Goal: Information Seeking & Learning: Learn about a topic

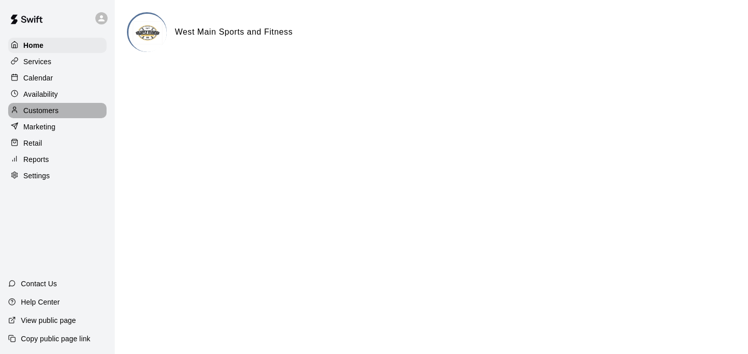
click at [45, 113] on p "Customers" at bounding box center [40, 110] width 35 height 10
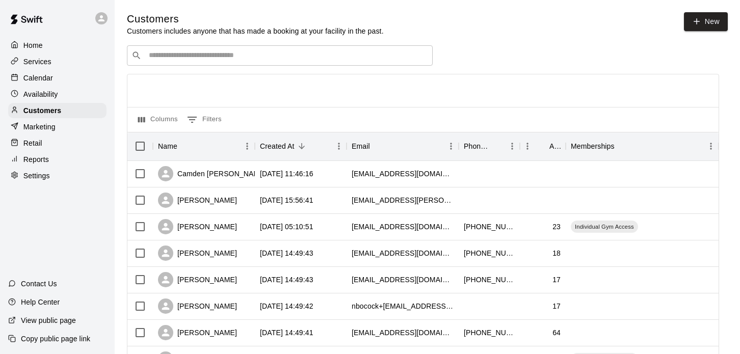
click at [184, 60] on input "Search customers by name or email" at bounding box center [287, 55] width 282 height 10
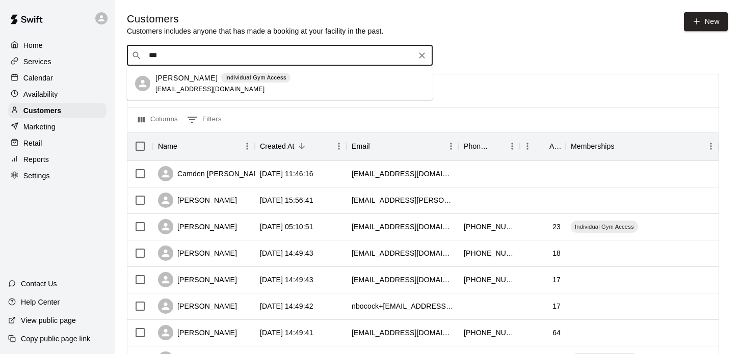
type input "****"
click at [181, 75] on p "Amari Whittaker" at bounding box center [186, 78] width 62 height 11
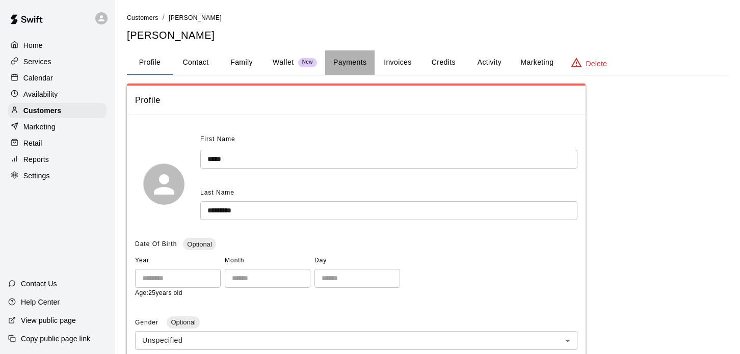
click at [349, 64] on button "Payments" at bounding box center [349, 62] width 49 height 24
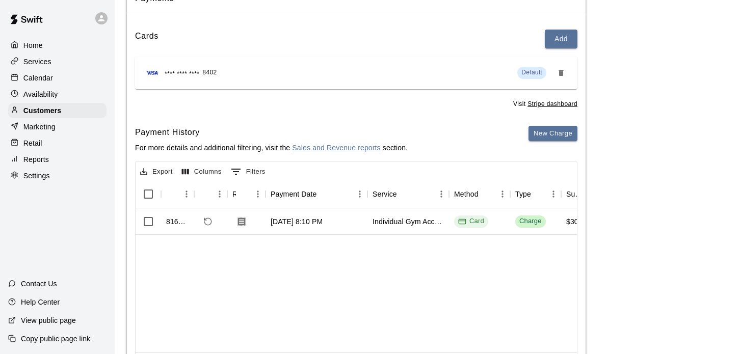
scroll to position [153, 0]
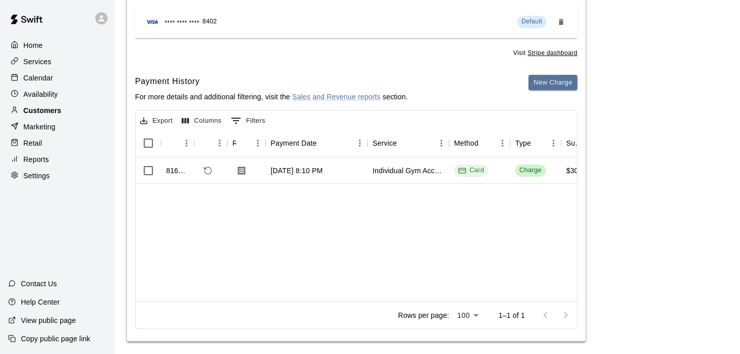
click at [41, 110] on p "Customers" at bounding box center [42, 110] width 38 height 10
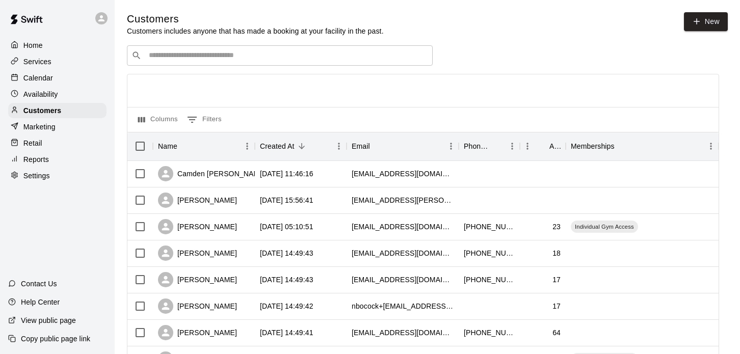
click at [38, 161] on p "Reports" at bounding box center [35, 159] width 25 height 10
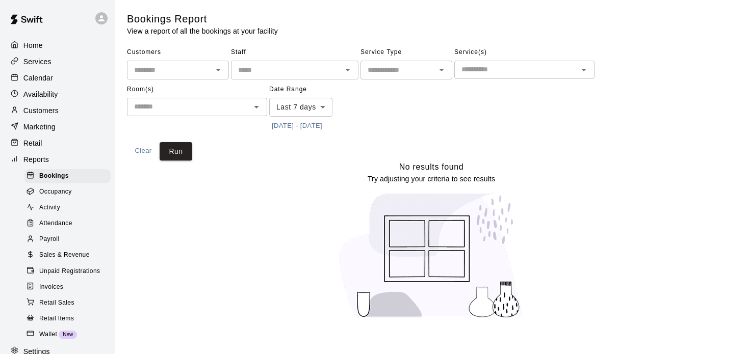
click at [57, 260] on span "Sales & Revenue" at bounding box center [64, 255] width 50 height 10
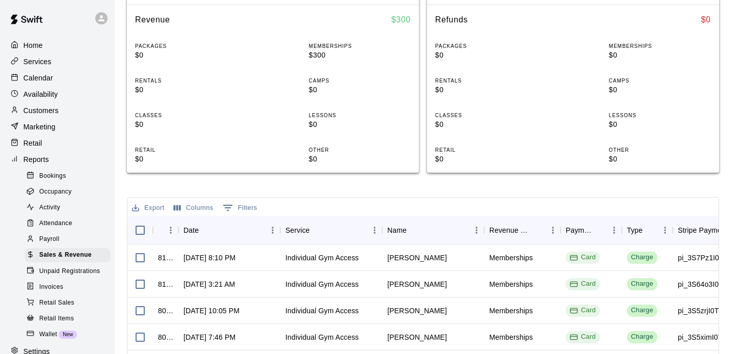
scroll to position [306, 0]
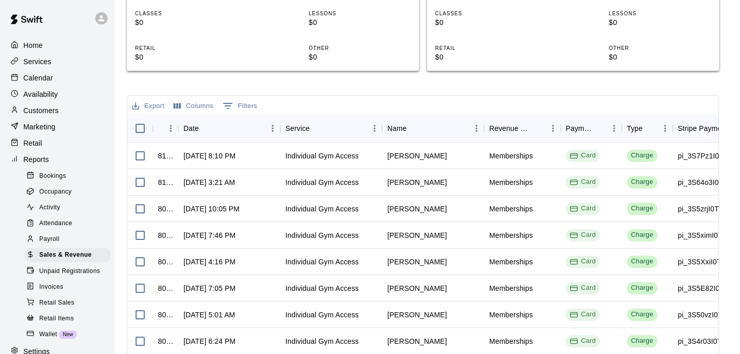
click at [43, 113] on p "Customers" at bounding box center [40, 110] width 35 height 10
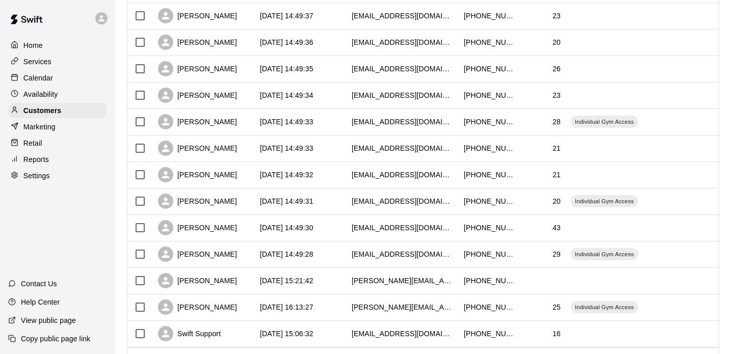
scroll to position [527, 0]
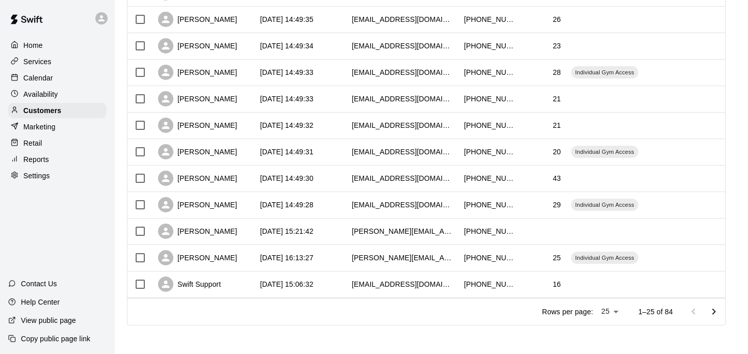
click at [606, 331] on li "100" at bounding box center [608, 333] width 29 height 17
type input "***"
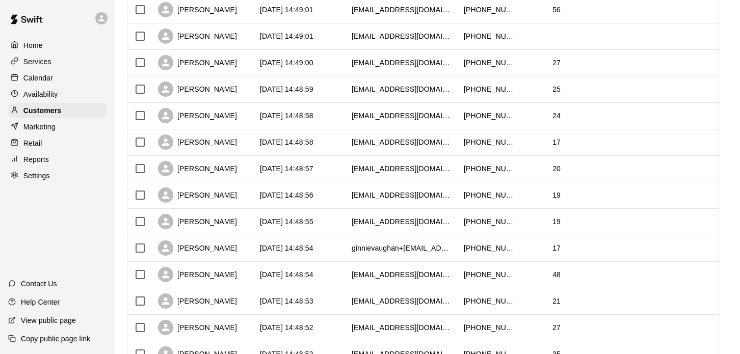
scroll to position [1699, 0]
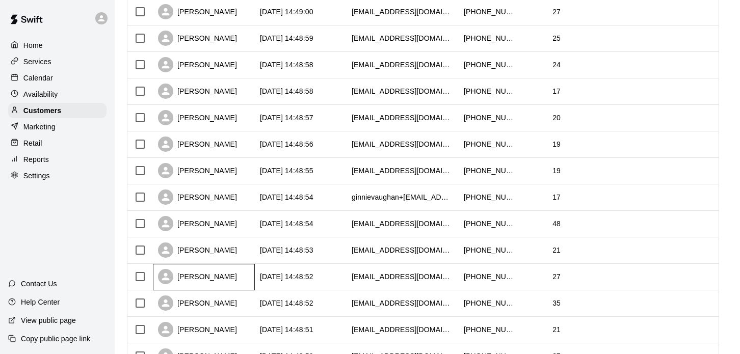
click at [201, 281] on div "Brian Sakalas" at bounding box center [197, 276] width 79 height 15
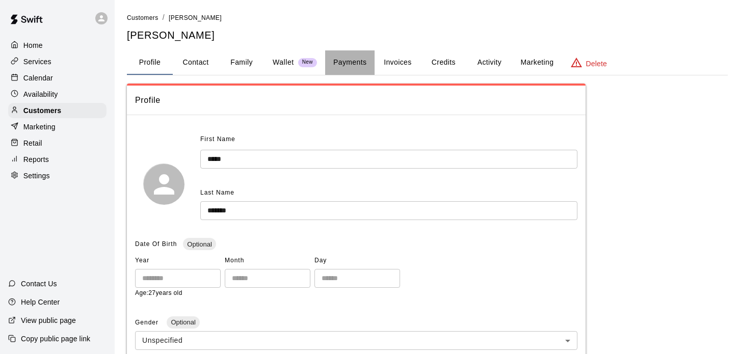
click at [356, 60] on button "Payments" at bounding box center [349, 62] width 49 height 24
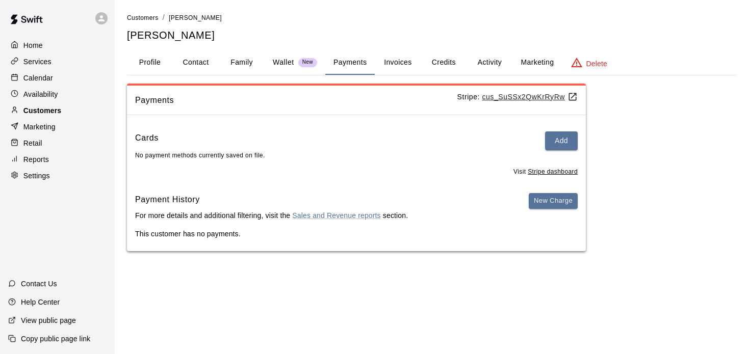
click at [41, 107] on div "Customers" at bounding box center [57, 110] width 98 height 15
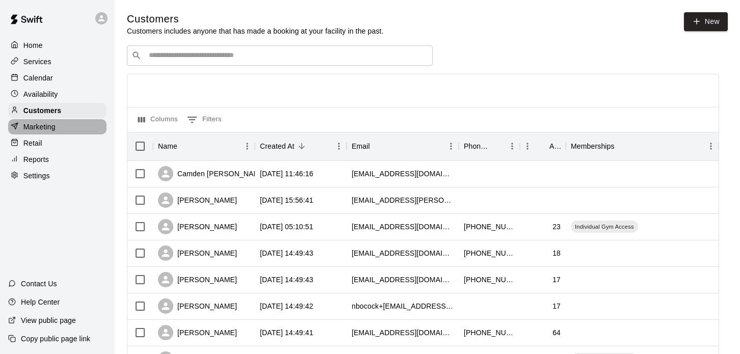
click at [36, 128] on p "Marketing" at bounding box center [39, 127] width 32 height 10
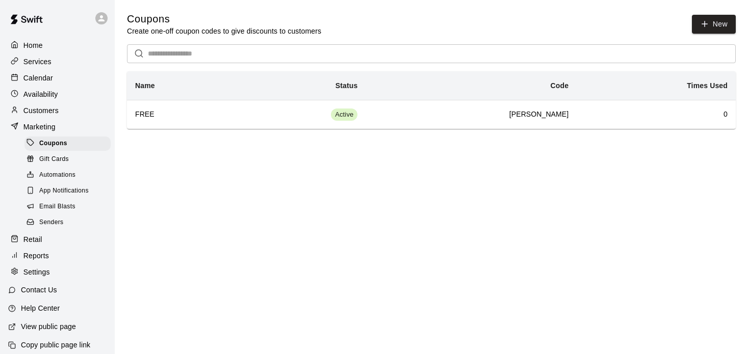
click at [59, 212] on span "Email Blasts" at bounding box center [57, 207] width 36 height 10
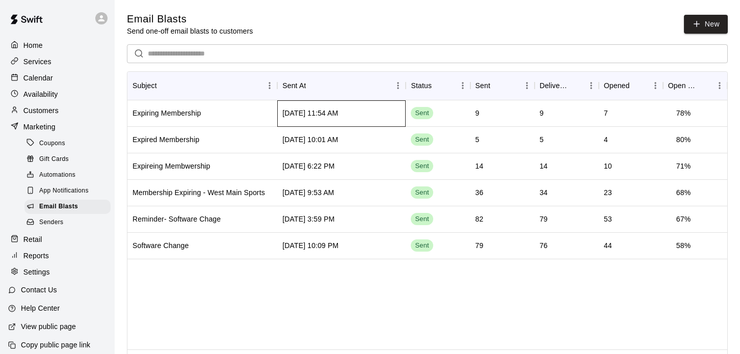
click at [328, 117] on div "Sep 14 2025, 11:54 AM" at bounding box center [310, 113] width 56 height 10
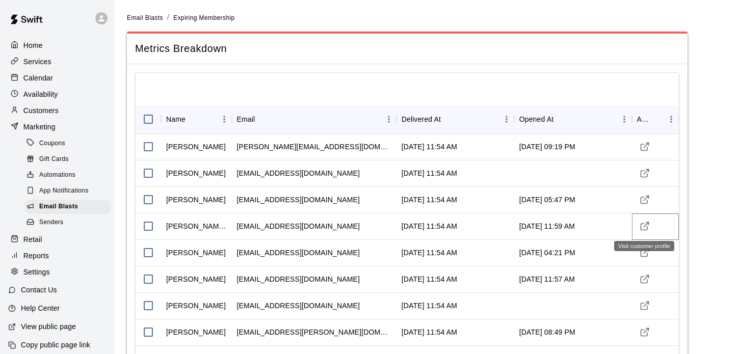
click at [645, 224] on icon "Visit customer profile" at bounding box center [645, 226] width 10 height 10
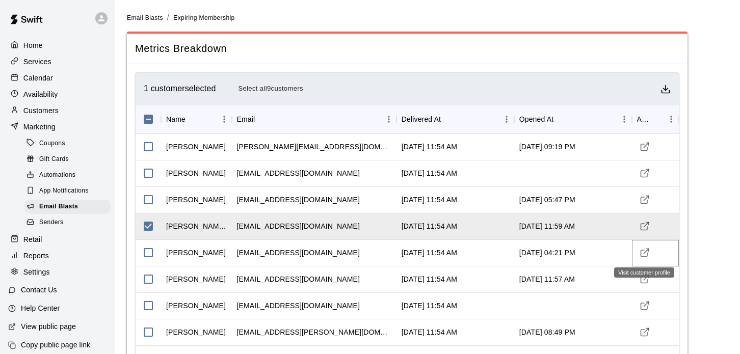
click at [647, 252] on icon "Visit customer profile" at bounding box center [645, 253] width 10 height 10
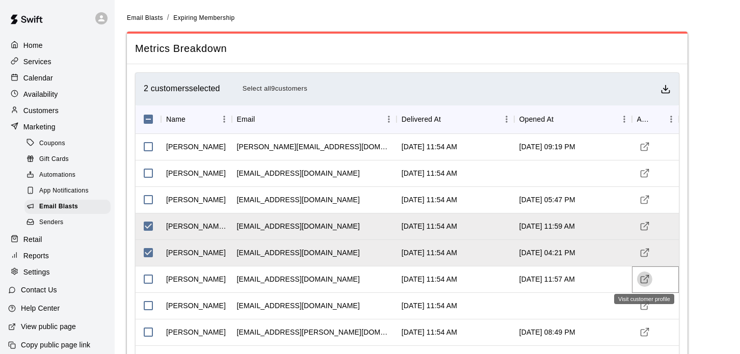
click at [647, 279] on icon "Visit customer profile" at bounding box center [645, 279] width 10 height 10
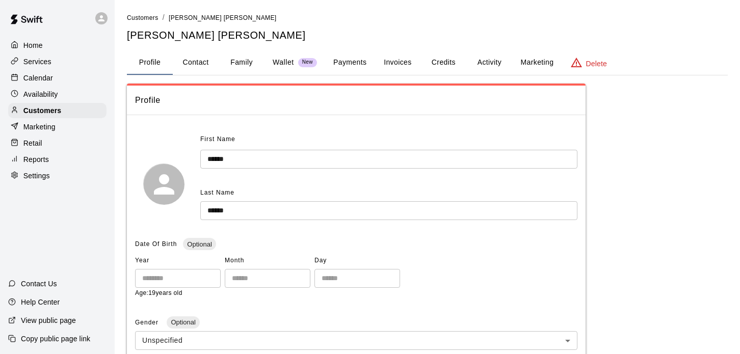
click at [347, 64] on button "Payments" at bounding box center [349, 62] width 49 height 24
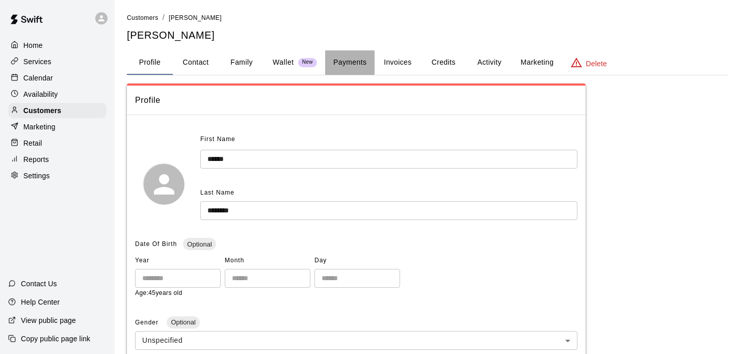
click at [352, 63] on button "Payments" at bounding box center [349, 62] width 49 height 24
click at [345, 62] on button "Payments" at bounding box center [349, 62] width 49 height 24
